Goal: Contribute content: Contribute content

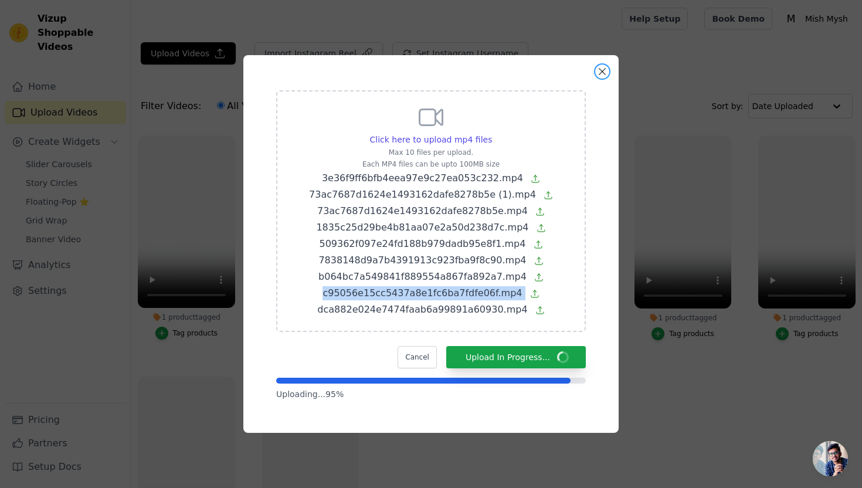
click at [604, 69] on button "Close modal" at bounding box center [602, 71] width 14 height 14
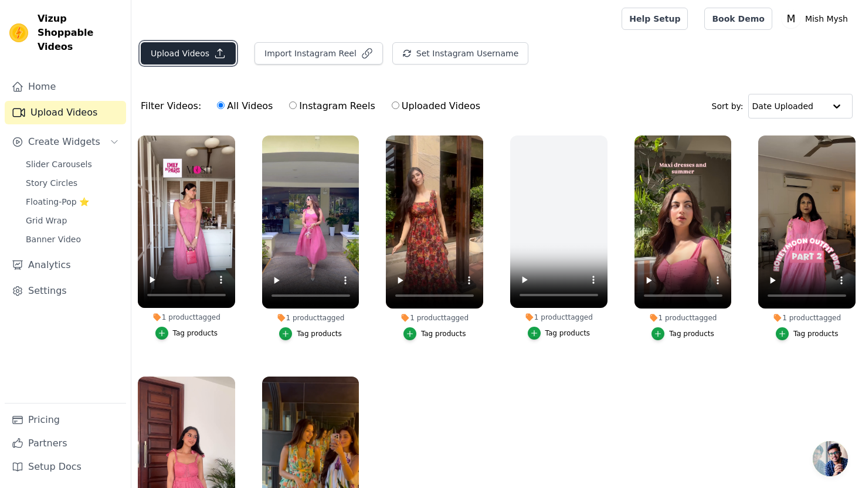
click at [210, 57] on button "Upload Videos" at bounding box center [188, 53] width 95 height 22
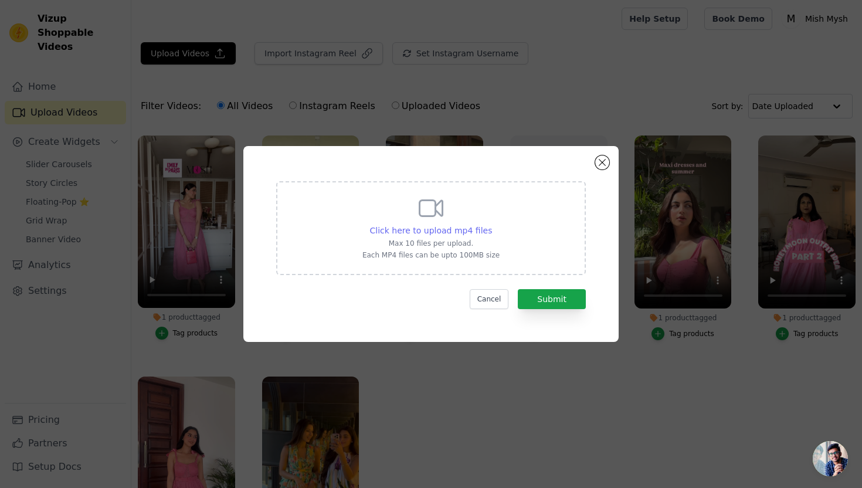
click at [442, 229] on span "Click here to upload mp4 files" at bounding box center [431, 230] width 122 height 9
click at [491, 224] on input "Click here to upload mp4 files Max 10 files per upload. Each MP4 files can be u…" at bounding box center [491, 224] width 1 height 1
type input "C:\fakepath\3e36f9ff6bfb4eea97e9c27ea053c232.mp4"
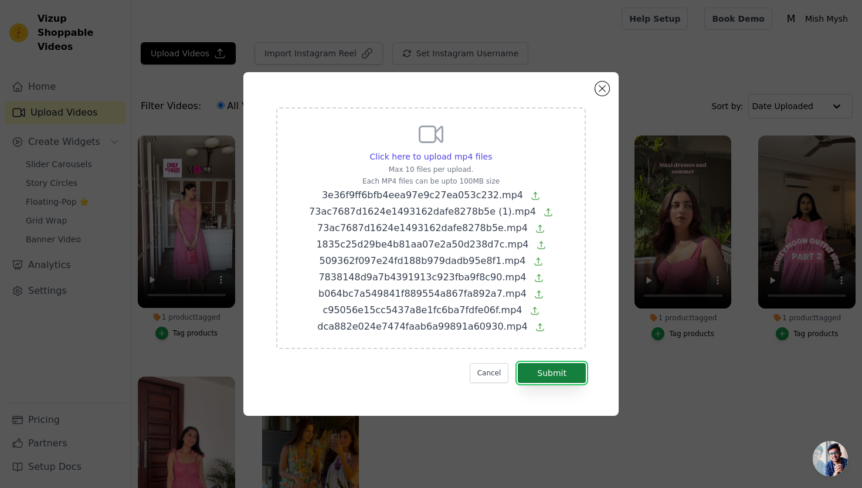
click at [560, 366] on button "Submit" at bounding box center [551, 373] width 68 height 20
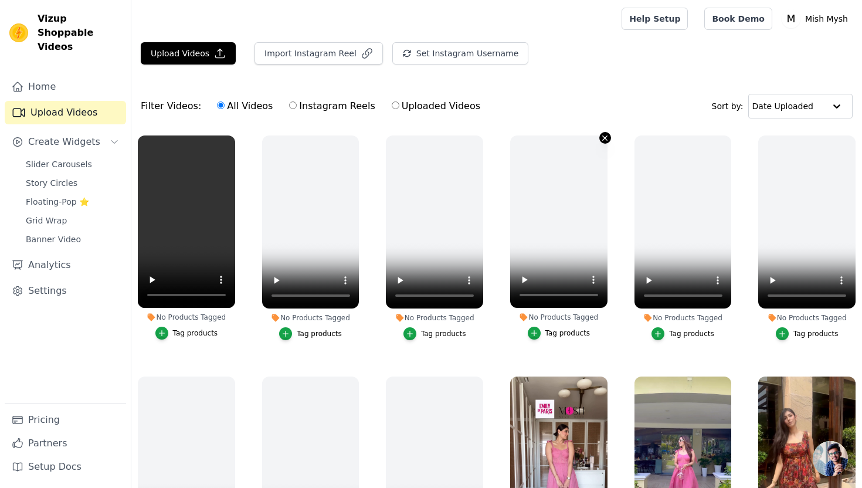
click at [605, 137] on icon "button" at bounding box center [604, 137] width 5 height 5
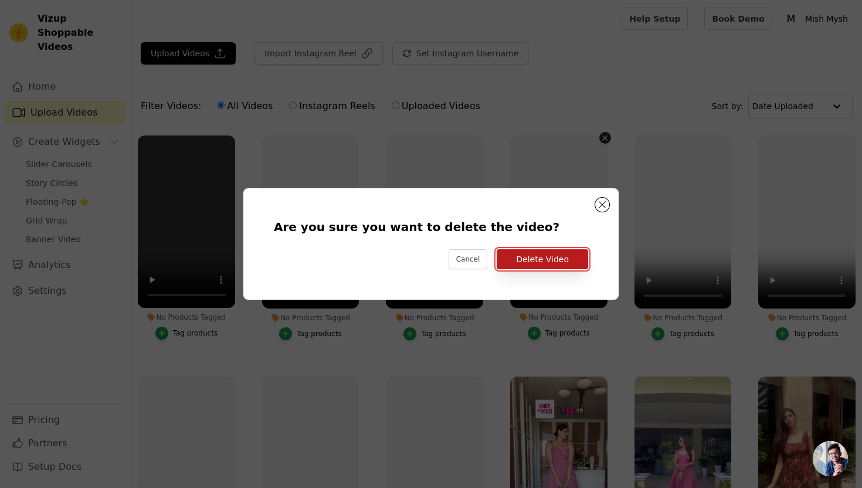
click at [568, 258] on button "Delete Video" at bounding box center [541, 259] width 91 height 20
